Goal: Information Seeking & Learning: Check status

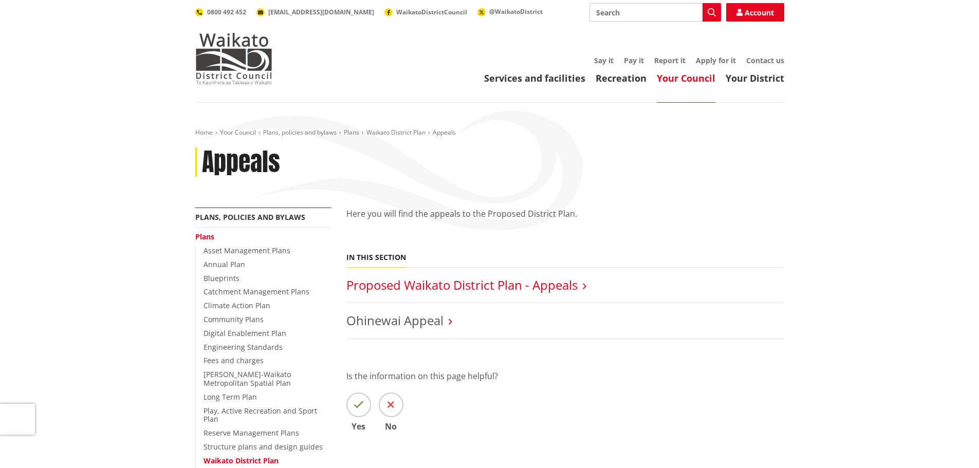
click at [549, 291] on link "Proposed Waikato District Plan - Appeals" at bounding box center [461, 284] width 231 height 17
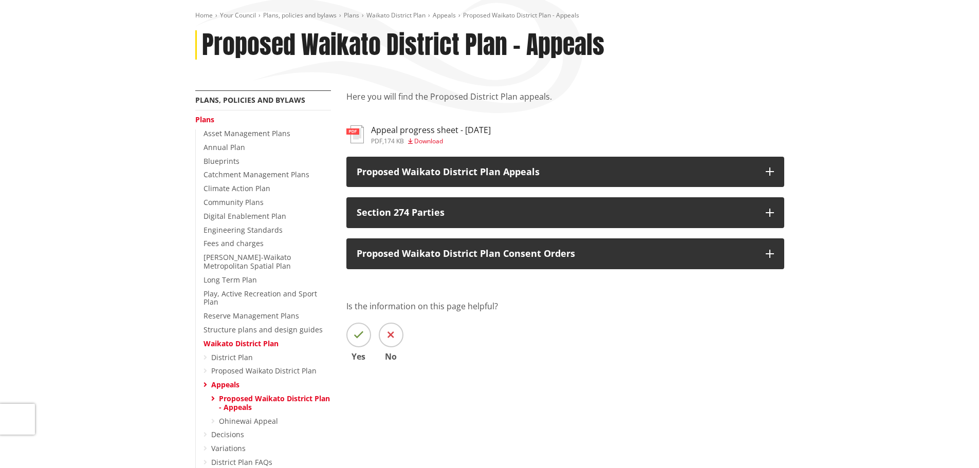
scroll to position [120, 0]
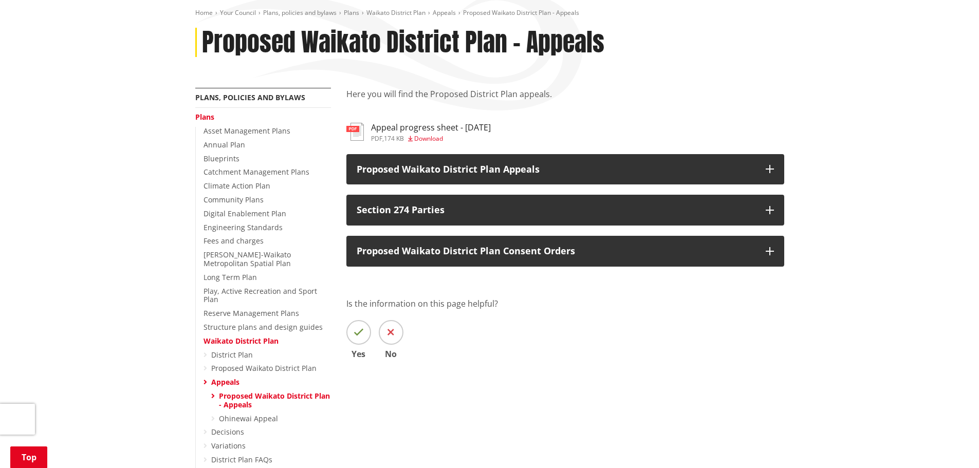
click at [465, 128] on h3 "Appeal progress sheet - 3.07.2025" at bounding box center [431, 128] width 120 height 10
